Goal: Book appointment/travel/reservation

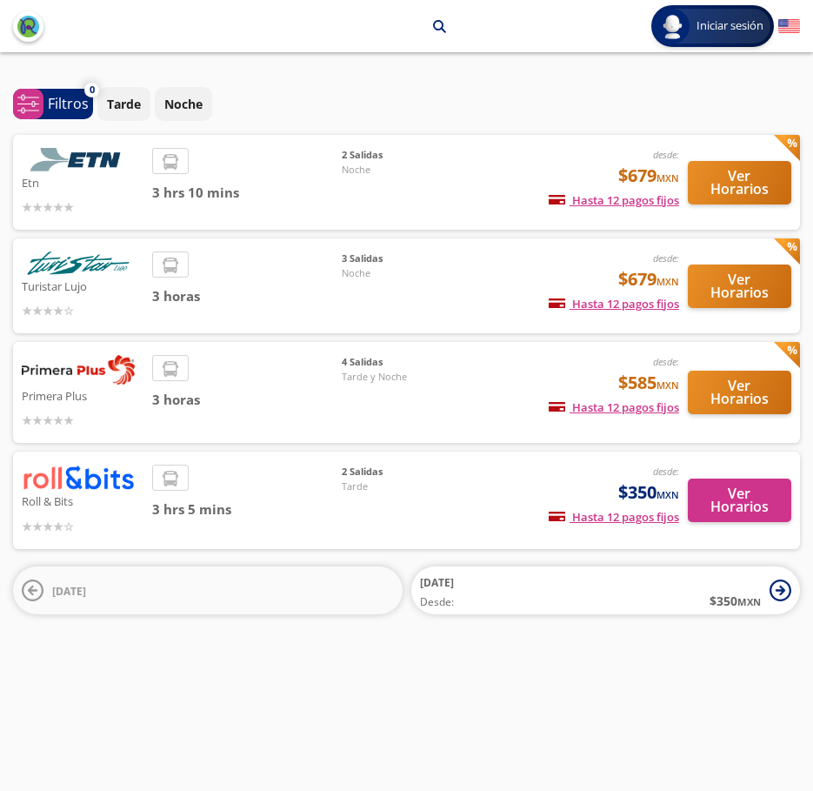
click at [792, 23] on img at bounding box center [789, 27] width 22 height 22
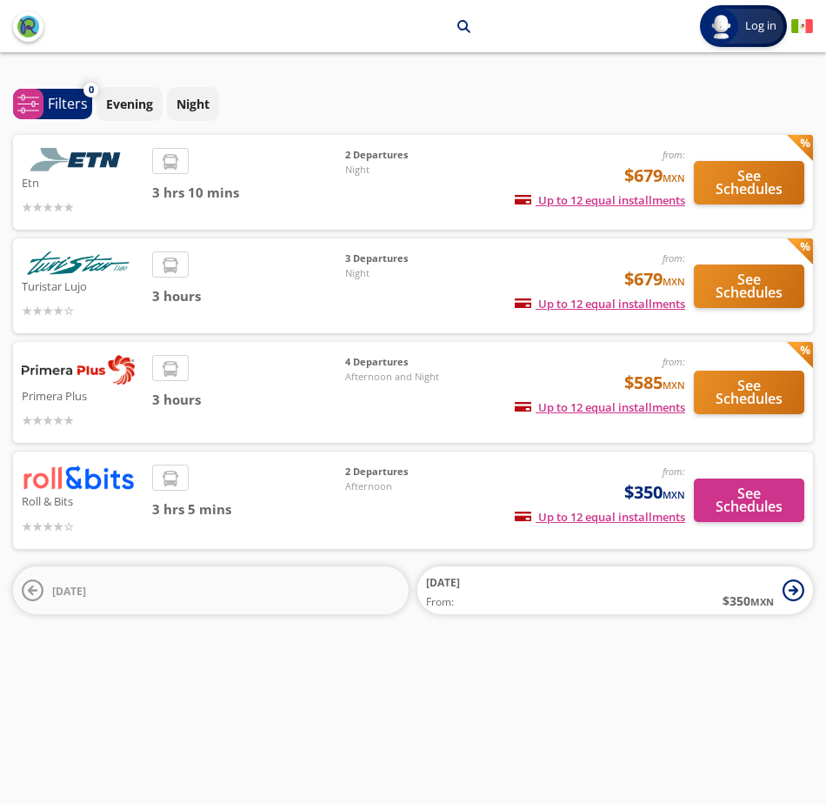
click at [804, 25] on img at bounding box center [802, 27] width 22 height 22
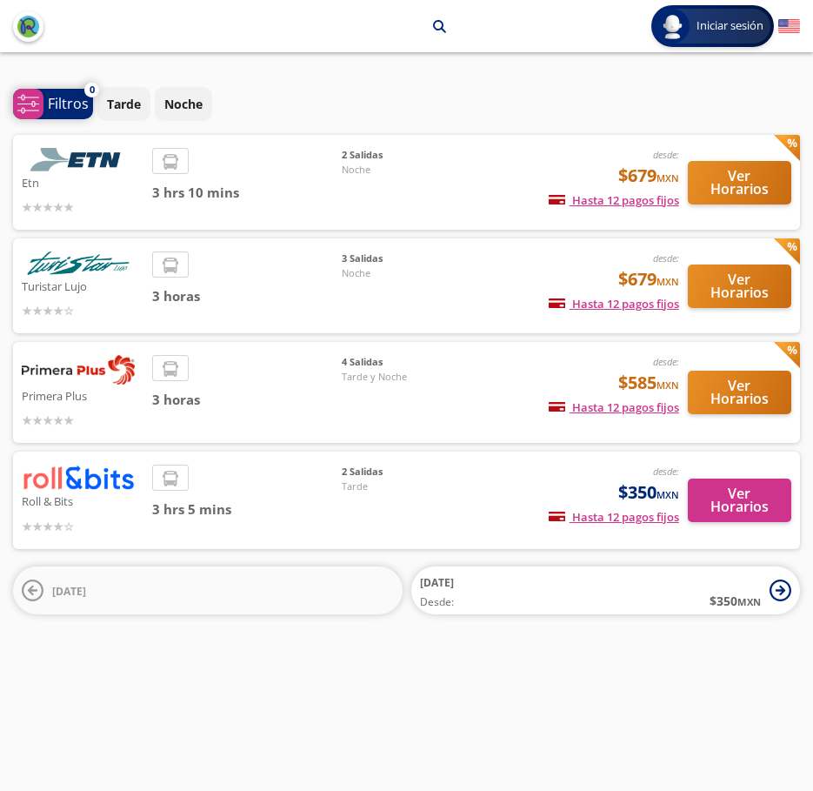
click at [33, 97] on icon at bounding box center [28, 104] width 21 height 18
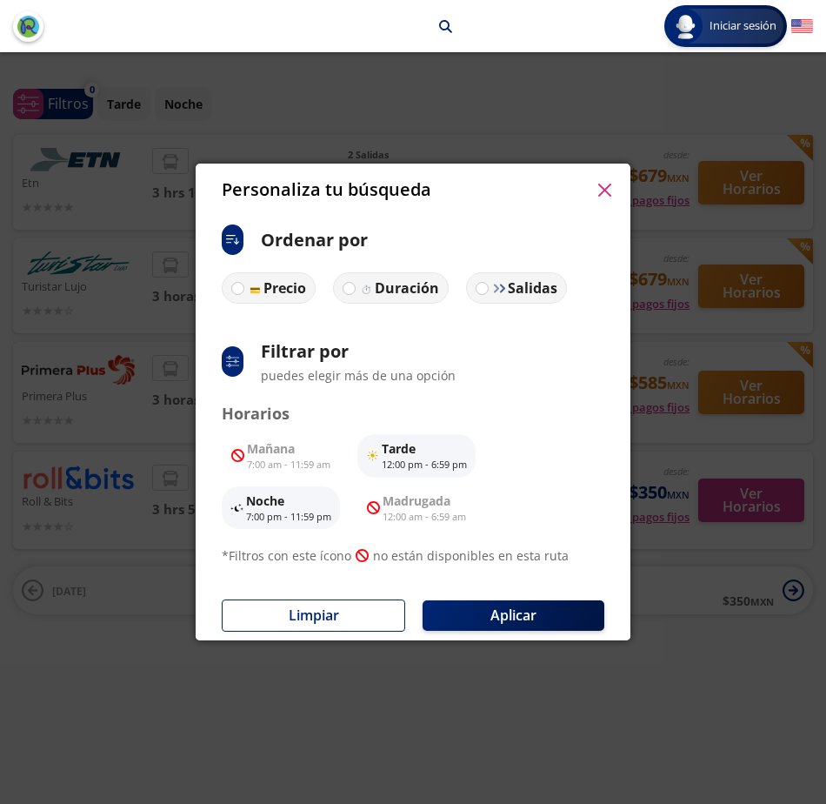
click at [603, 190] on icon "button" at bounding box center [604, 190] width 13 height 13
